Goal: Information Seeking & Learning: Learn about a topic

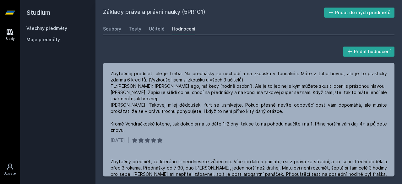
click at [38, 27] on link "Všechny předměty" at bounding box center [46, 27] width 41 height 5
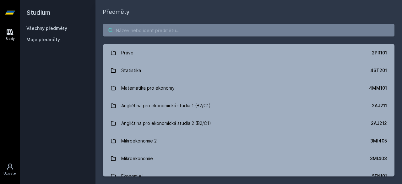
click at [120, 29] on input "search" at bounding box center [248, 30] width 291 height 13
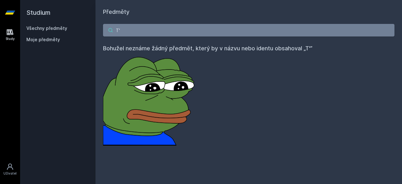
type input "T"
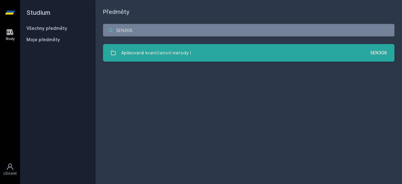
type input "5EN306"
click at [164, 57] on div "Aplikované kvantitativní metody I" at bounding box center [156, 52] width 70 height 13
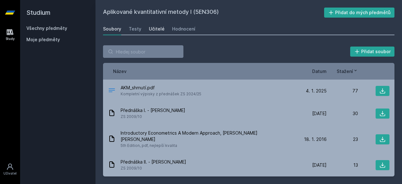
click at [157, 25] on link "Učitelé" at bounding box center [157, 29] width 16 height 13
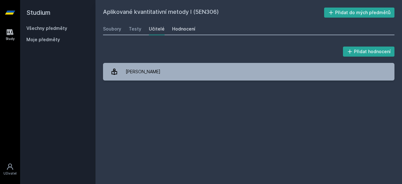
click at [179, 24] on link "Hodnocení" at bounding box center [183, 29] width 23 height 13
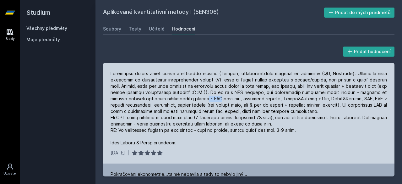
drag, startPoint x: 228, startPoint y: 96, endPoint x: 214, endPoint y: 99, distance: 14.3
click at [214, 99] on div at bounding box center [248, 107] width 276 height 75
click at [204, 106] on div at bounding box center [248, 107] width 276 height 75
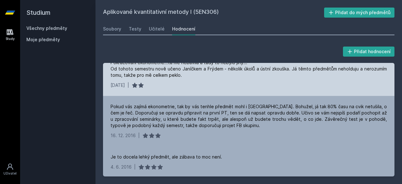
scroll to position [112, 0]
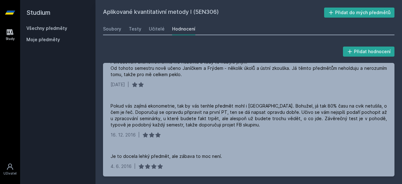
click at [61, 28] on link "Všechny předměty" at bounding box center [46, 27] width 41 height 5
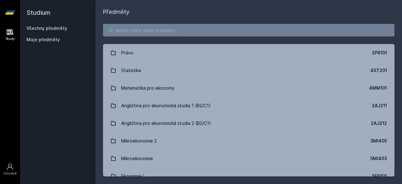
click at [134, 31] on input "search" at bounding box center [248, 30] width 291 height 13
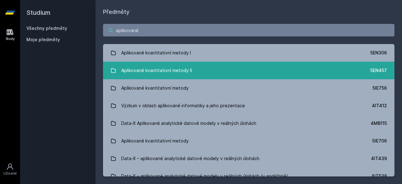
type input "aplikované"
click at [150, 72] on div "Aplikované kvantitativní metody II" at bounding box center [156, 70] width 71 height 13
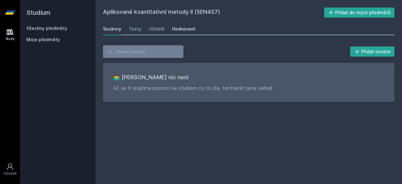
click at [178, 30] on div "Hodnocení" at bounding box center [183, 29] width 23 height 6
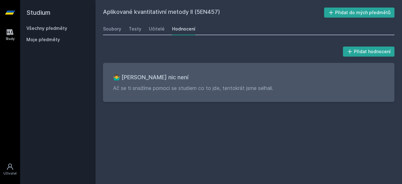
click at [165, 27] on div "Soubory Testy Učitelé Hodnocení" at bounding box center [248, 29] width 291 height 13
click at [163, 27] on div "Soubory Testy Učitelé Hodnocení" at bounding box center [248, 29] width 291 height 13
click at [152, 29] on div "Učitelé" at bounding box center [157, 29] width 16 height 6
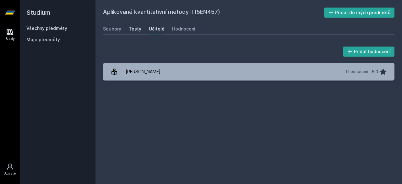
click at [136, 32] on div "Testy" at bounding box center [135, 29] width 13 height 6
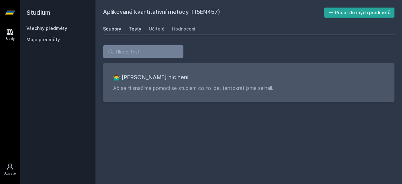
click at [114, 30] on div "Soubory" at bounding box center [112, 29] width 18 height 6
click at [154, 34] on link "Učitelé" at bounding box center [157, 29] width 16 height 13
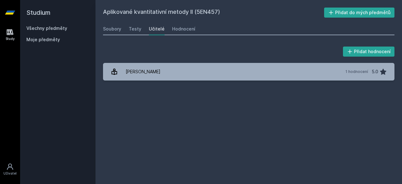
click at [161, 84] on div "Přidat hodnocení [PERSON_NAME] 1 hodnocení 5.0 [PERSON_NAME], něco se pokazilo." at bounding box center [248, 63] width 306 height 50
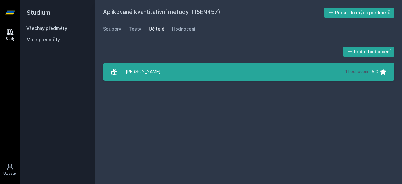
click at [164, 75] on link "[PERSON_NAME] 1 hodnocení 5.0" at bounding box center [248, 72] width 291 height 18
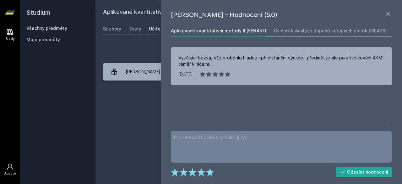
click at [140, 44] on div "Přidat hodnocení [PERSON_NAME] – Hodnocení (5.0) Aplikované kvantitativní metod…" at bounding box center [248, 63] width 306 height 50
click at [130, 35] on div "Aplikované kvantitativní metody II (5EN457) Přidat do mých předmětů [GEOGRAPHIC…" at bounding box center [248, 92] width 291 height 169
click at [103, 29] on div "Aplikované kvantitativní metody II (5EN457) Přidat do mých předmětů [GEOGRAPHIC…" at bounding box center [248, 92] width 306 height 184
click at [56, 30] on link "Všechny předměty" at bounding box center [46, 27] width 41 height 5
